Goal: Task Accomplishment & Management: Manage account settings

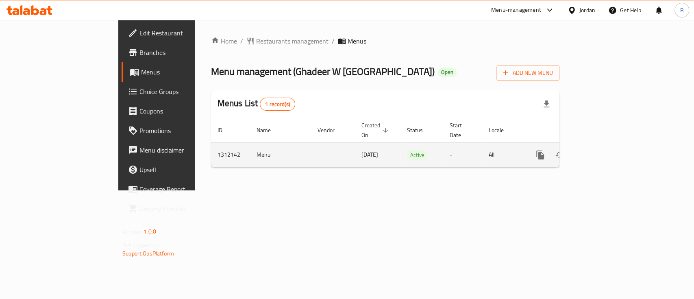
click at [604, 150] on icon "enhanced table" at bounding box center [599, 155] width 10 height 10
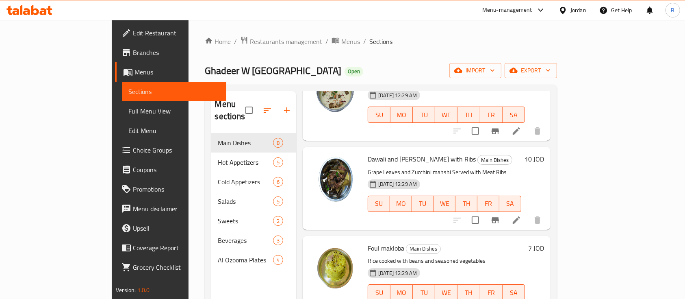
scroll to position [323, 0]
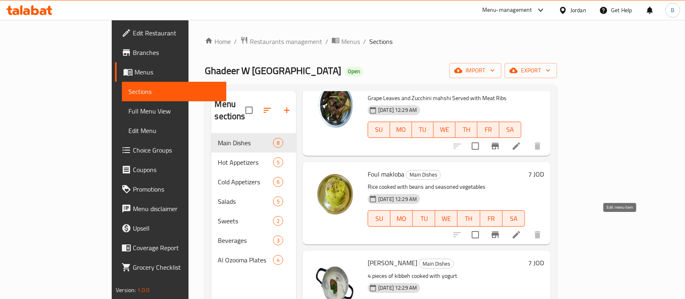
click at [522, 230] on icon at bounding box center [517, 235] width 10 height 10
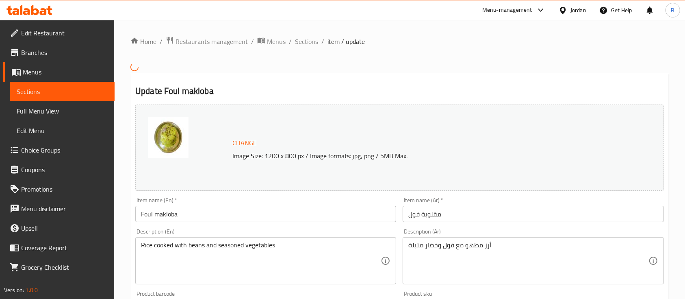
click at [451, 208] on input "مقلوبة فول" at bounding box center [533, 214] width 261 height 16
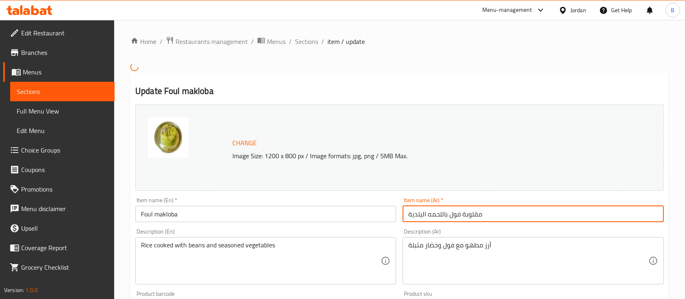
type input "مقلوبة فول باللحمه اليلدية"
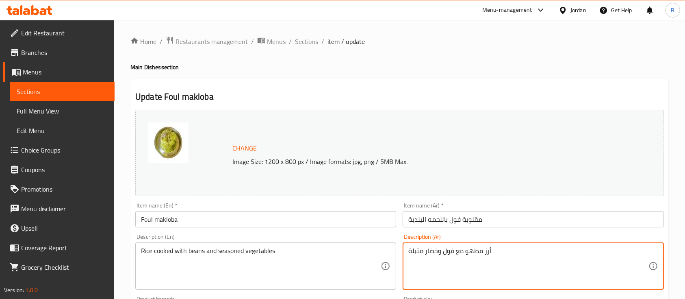
click at [480, 257] on textarea "أرز مطهو مع فول وخضار متبلة" at bounding box center [529, 266] width 240 height 39
click at [487, 249] on textarea "أرز مطهو مع فول وخضار متبلة" at bounding box center [529, 266] width 240 height 39
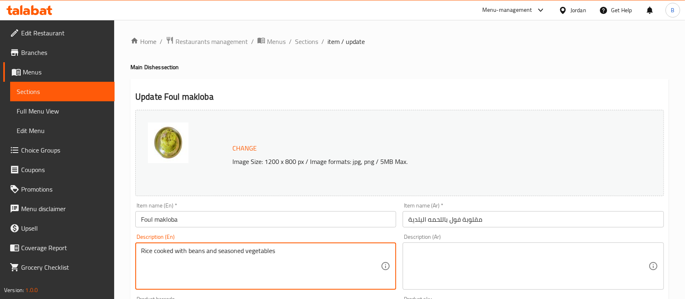
click at [267, 249] on textarea "Rice cooked with beans and seasoned vegetables" at bounding box center [261, 266] width 240 height 39
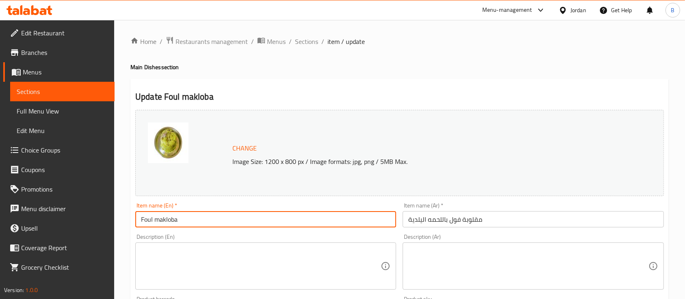
click at [217, 220] on input "Foul makloba" at bounding box center [265, 219] width 261 height 16
click at [153, 221] on input "Foul makloba" at bounding box center [265, 219] width 261 height 16
click at [187, 220] on input "Foul makloba" at bounding box center [265, 219] width 261 height 16
click at [198, 221] on input "Foul makloba With baladi Meat" at bounding box center [265, 219] width 261 height 16
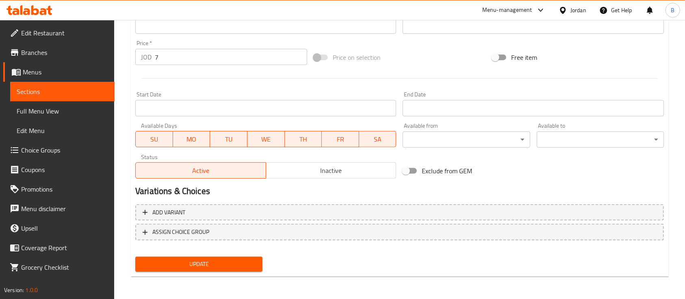
type input "Foul makloba With Baladi Meat"
click at [212, 259] on span "Update" at bounding box center [199, 264] width 114 height 10
